Goal: Use online tool/utility: Utilize a website feature to perform a specific function

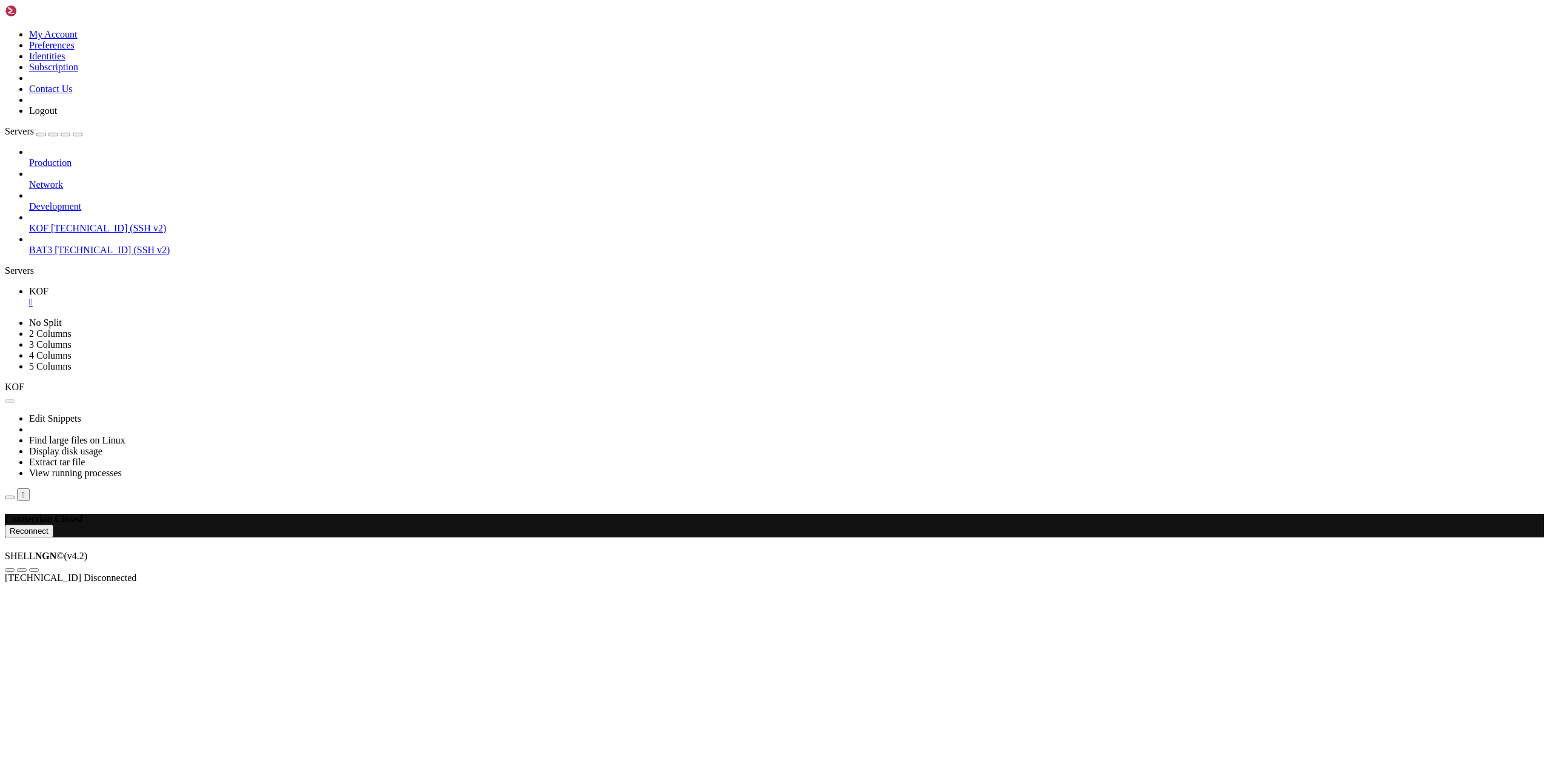
click at [53, 525] on button "Reconnect" at bounding box center [28, 531] width 48 height 13
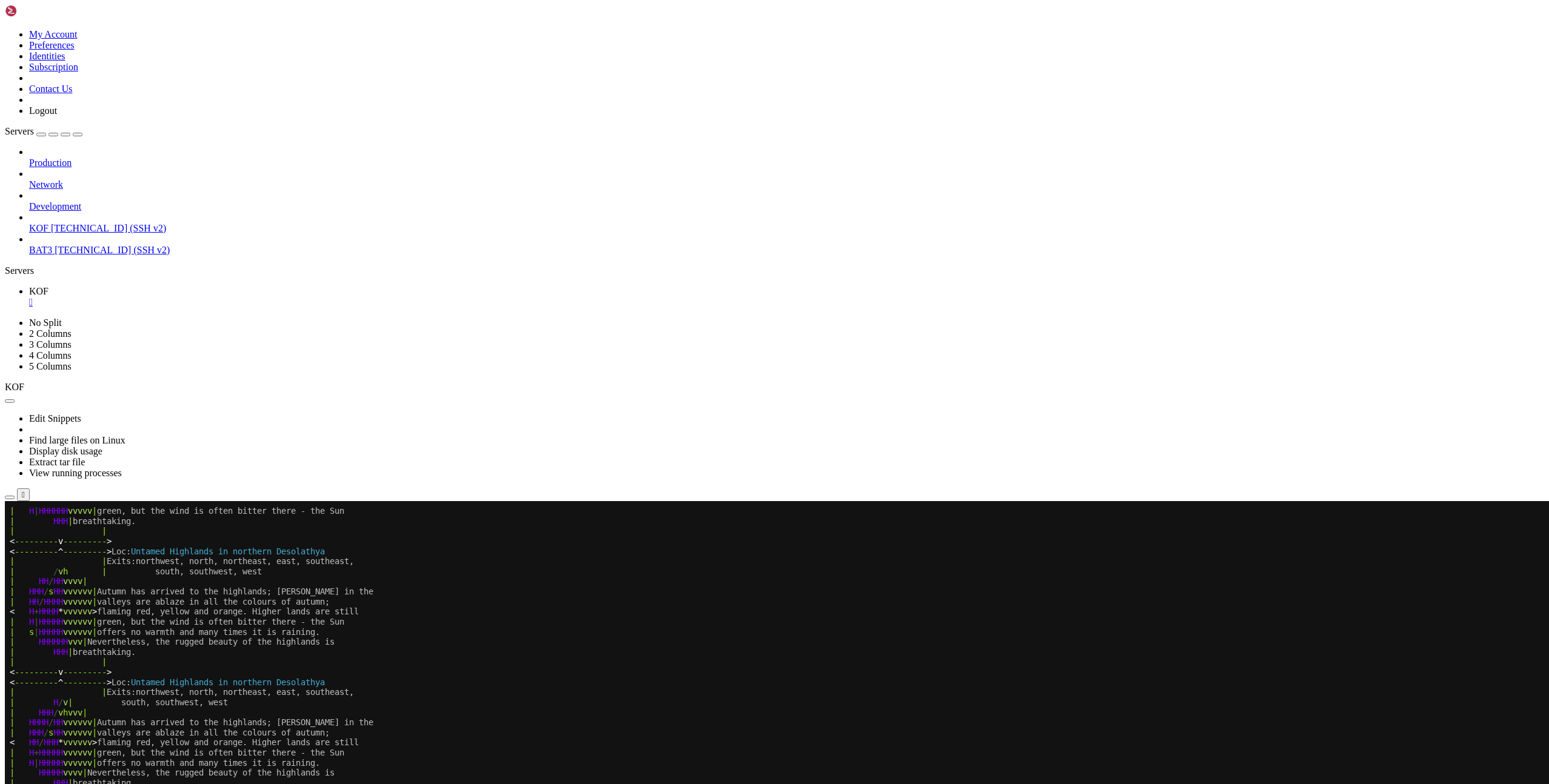
scroll to position [171, 0]
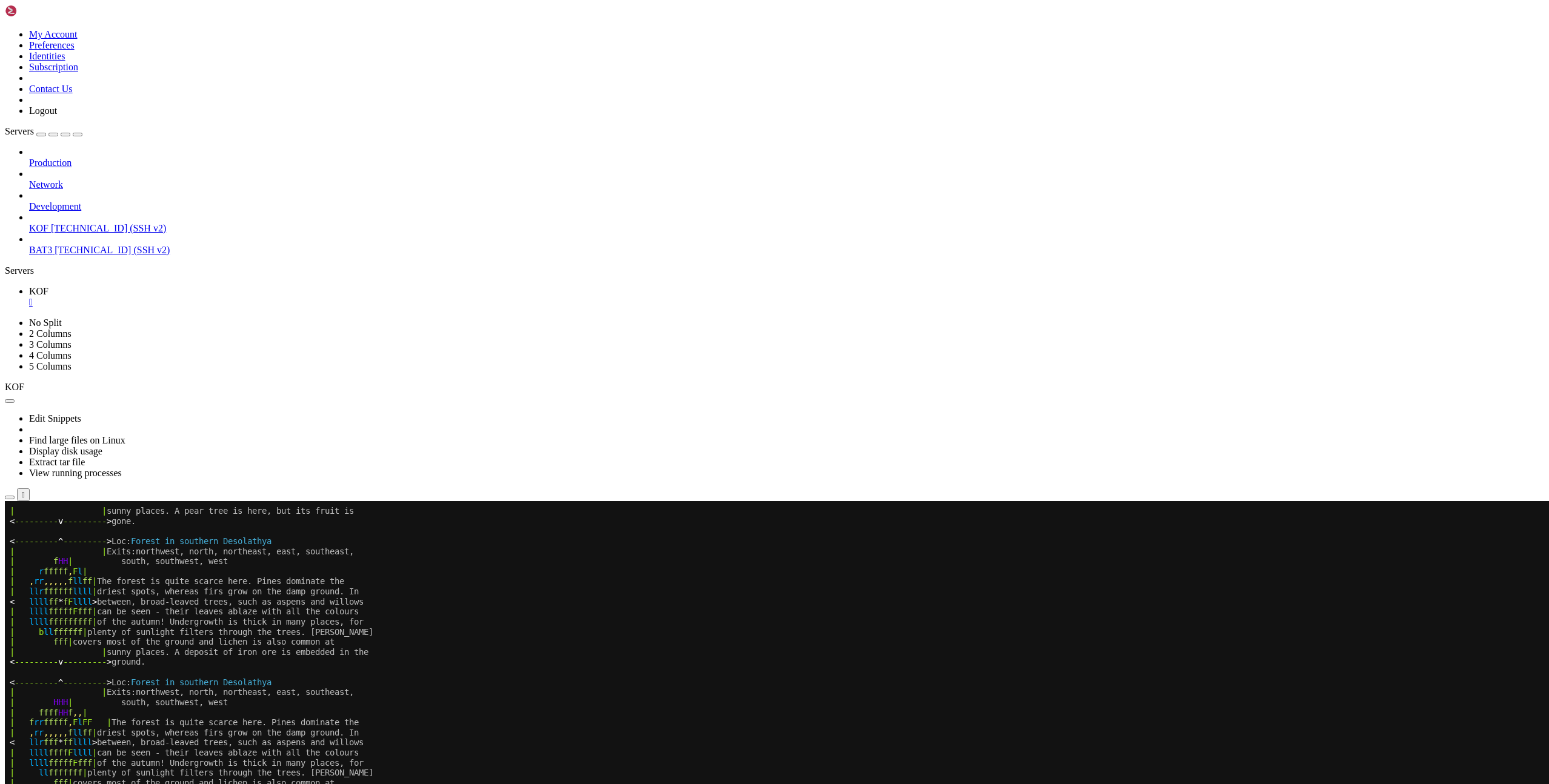
scroll to position [242, 0]
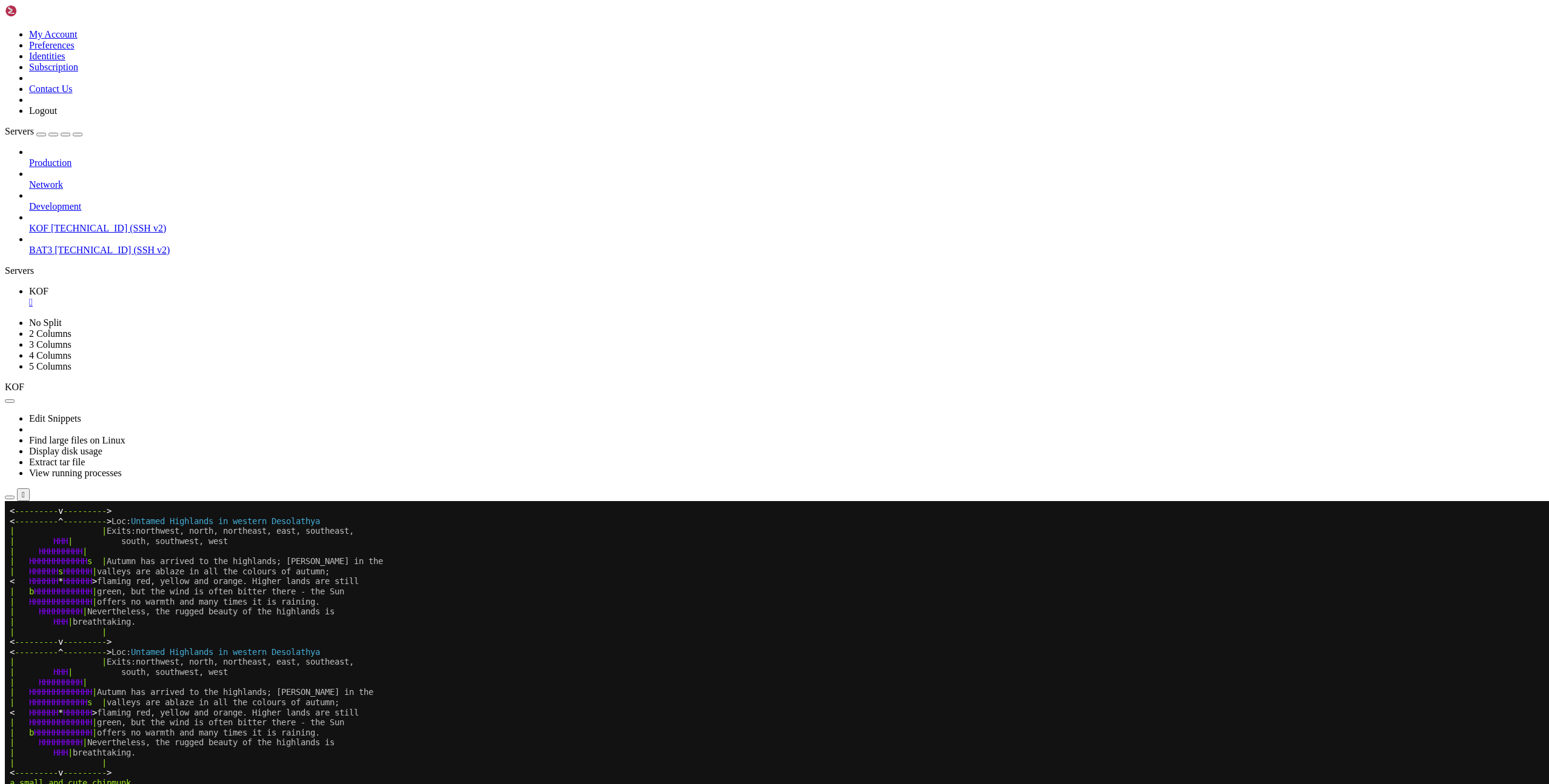
scroll to position [9, 0]
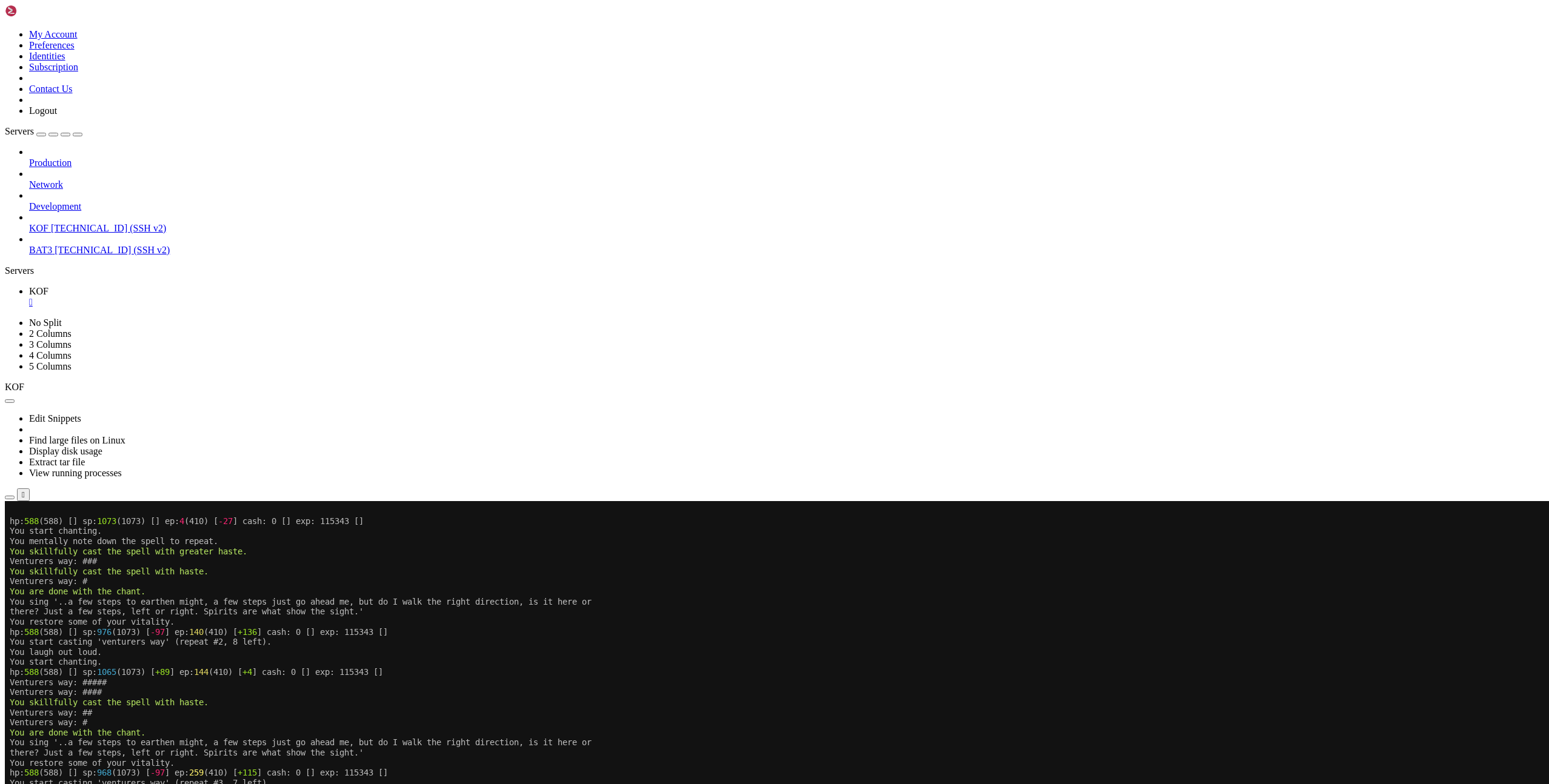
click at [790, 752] on x-row "there? Just a few steps, left or right. Spirits are what show the sight.'" at bounding box center [702, 753] width 1385 height 10
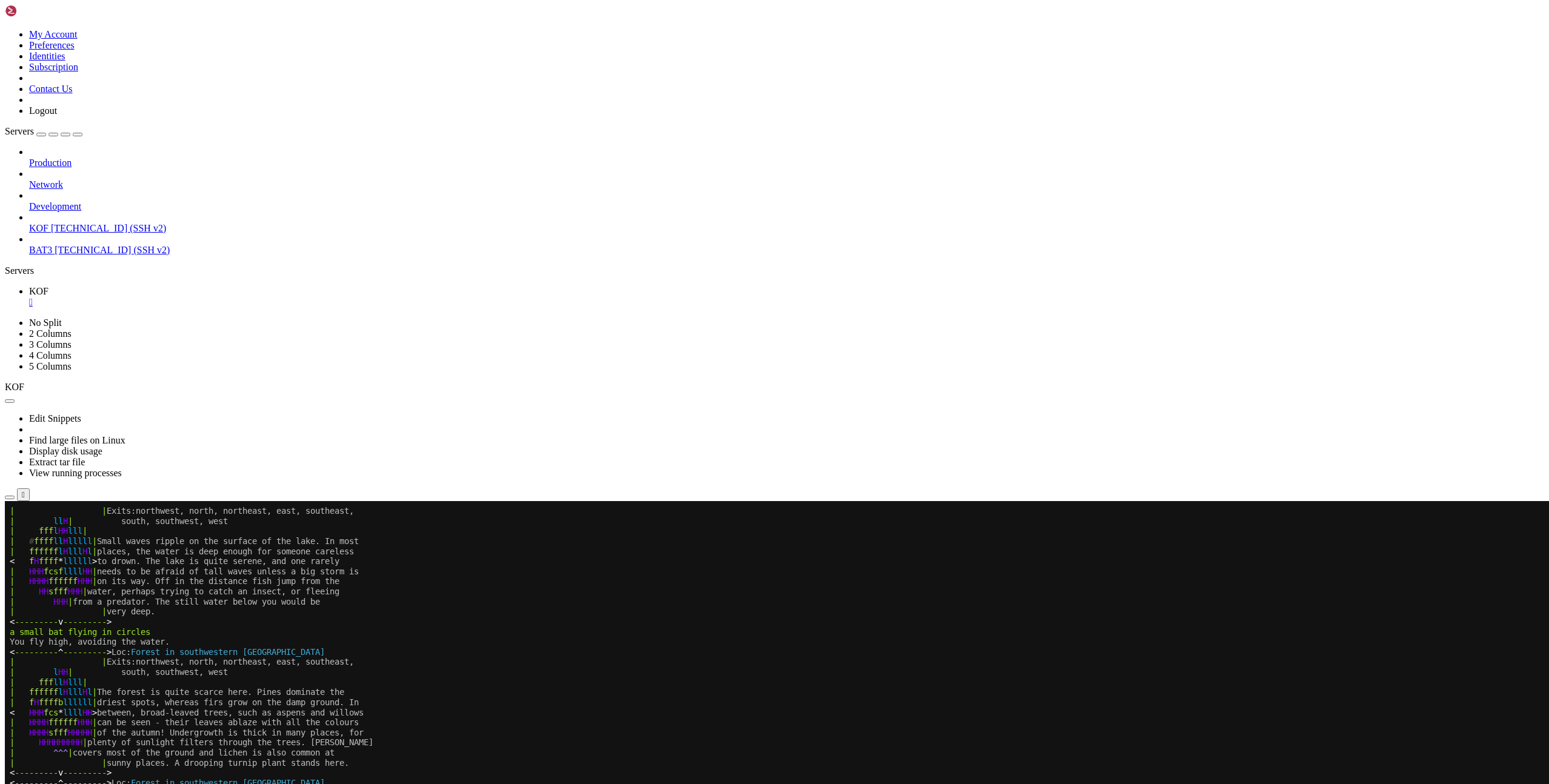
scroll to position [9, 0]
